Goal: Transaction & Acquisition: Purchase product/service

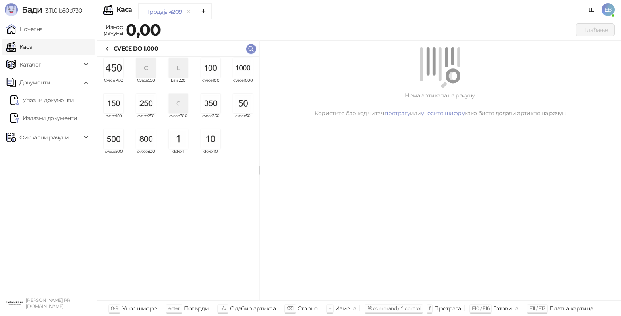
click at [247, 71] on img "grid" at bounding box center [242, 67] width 19 height 19
click at [244, 72] on img "grid" at bounding box center [242, 67] width 19 height 19
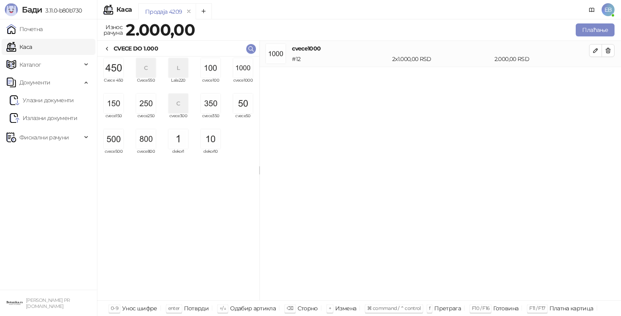
click at [596, 21] on div "Продаја 4209 Износ рачуна 2.000,00 Плаћање Све категорије 7 BALONI I UKRASNE KE…" at bounding box center [359, 167] width 524 height 297
click at [601, 31] on button "Плаћање" at bounding box center [594, 29] width 39 height 13
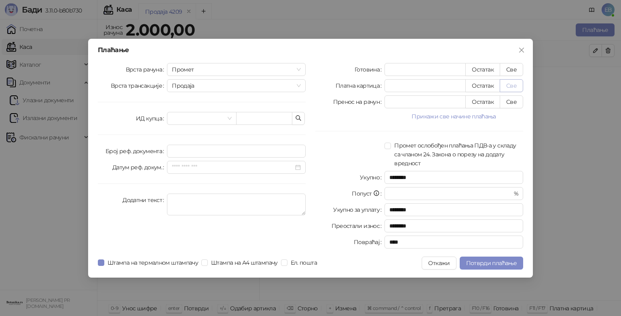
click at [507, 83] on button "Све" at bounding box center [510, 85] width 23 height 13
type input "****"
click at [505, 265] on span "Потврди плаћање" at bounding box center [491, 262] width 50 height 7
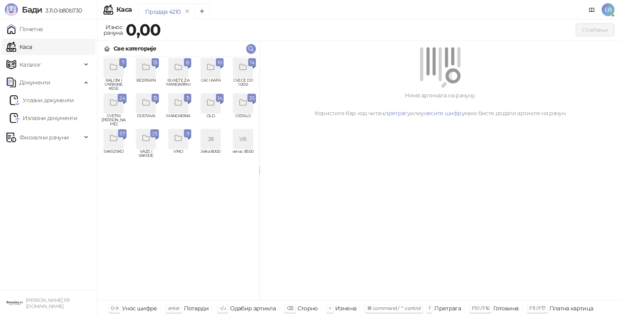
click at [118, 110] on div "grid" at bounding box center [113, 103] width 19 height 19
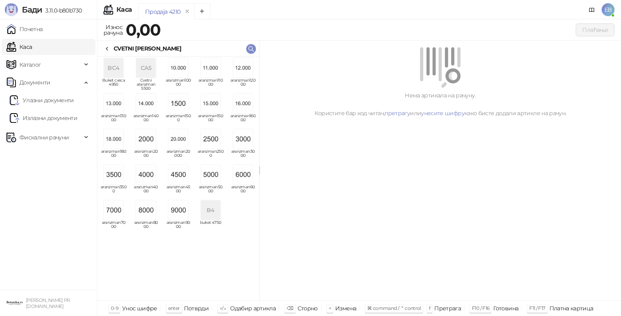
click at [113, 178] on img "grid" at bounding box center [113, 174] width 19 height 19
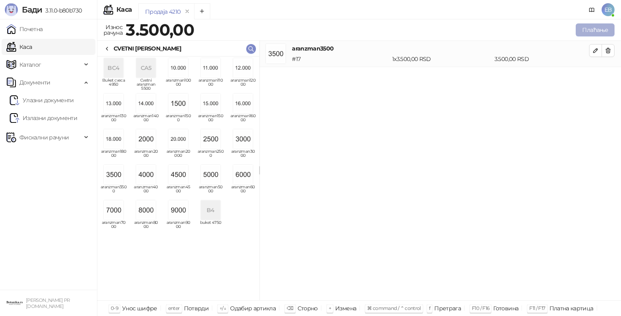
click at [602, 30] on button "Плаћање" at bounding box center [594, 29] width 39 height 13
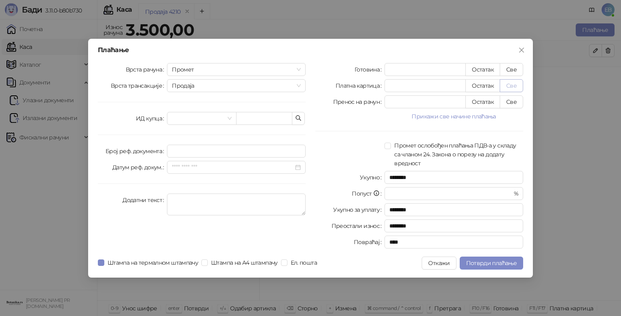
click at [511, 87] on button "Све" at bounding box center [510, 85] width 23 height 13
type input "****"
click at [496, 262] on span "Потврди плаћање" at bounding box center [491, 262] width 50 height 7
